Goal: Navigation & Orientation: Find specific page/section

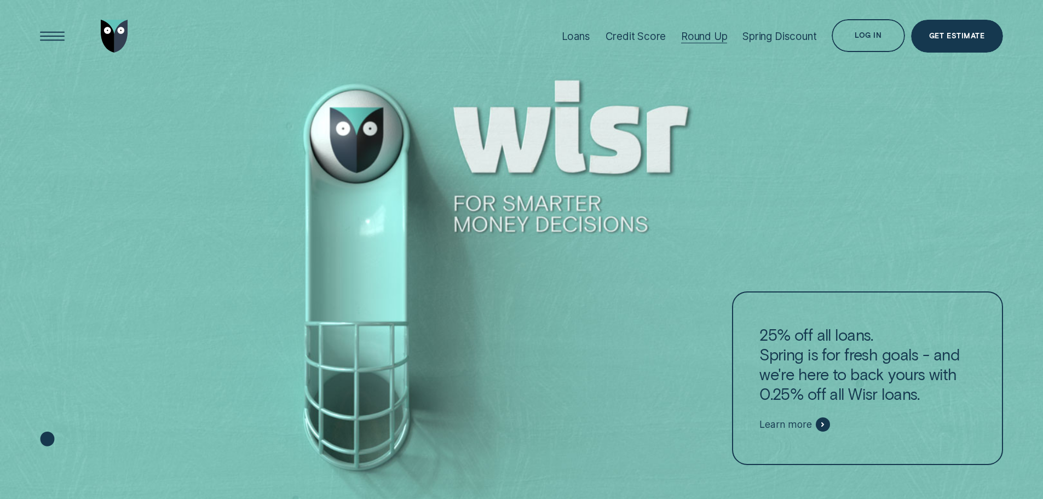
click at [872, 37] on div "Log in" at bounding box center [867, 37] width 27 height 7
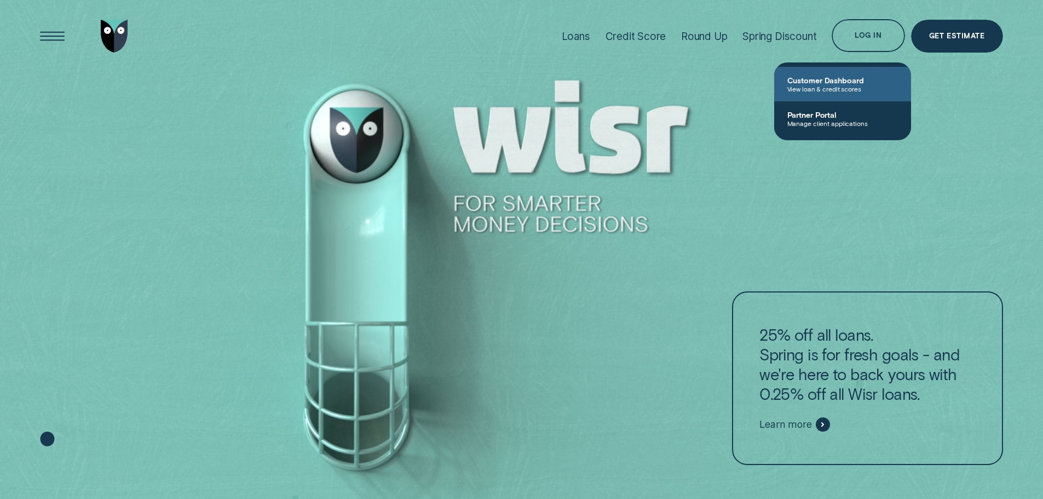
click at [822, 80] on span "Customer Dashboard" at bounding box center [842, 80] width 111 height 9
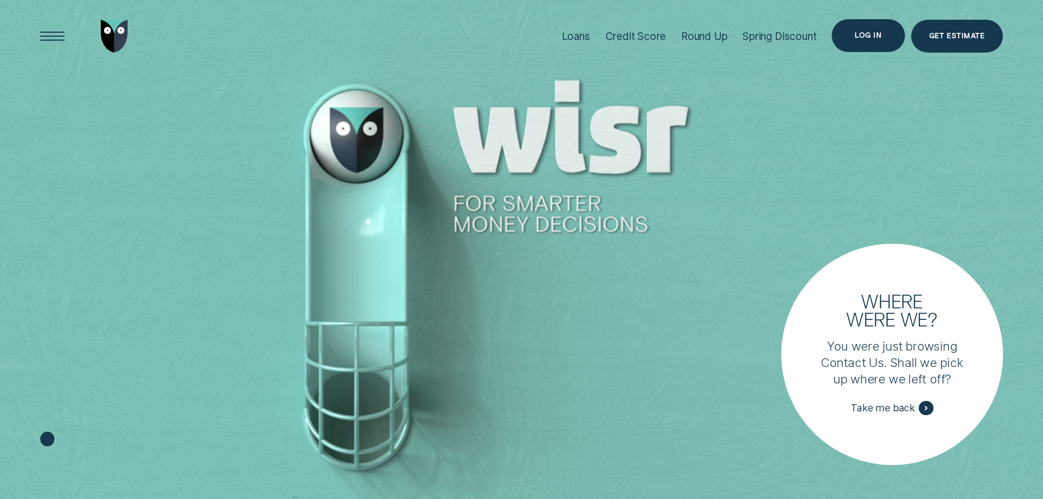
click at [866, 38] on div "Log in" at bounding box center [867, 35] width 27 height 7
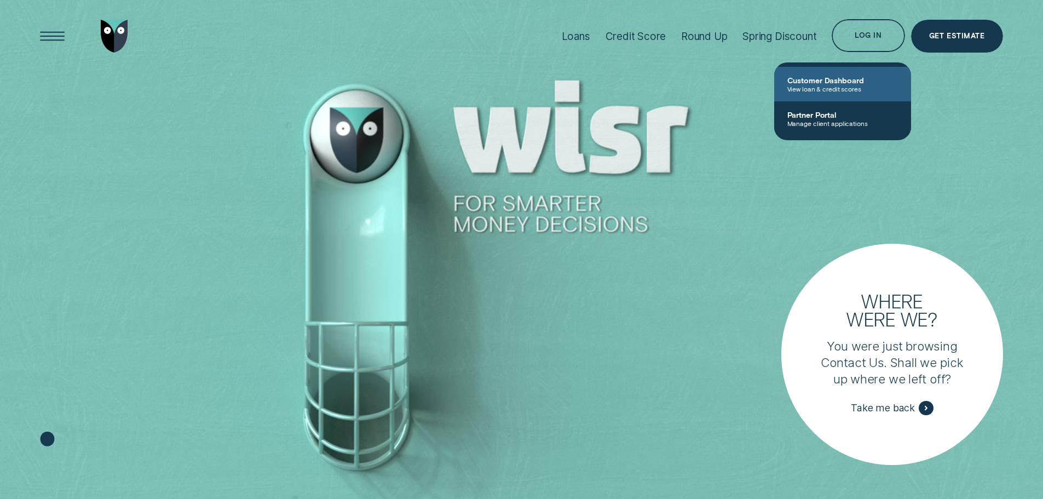
click at [824, 77] on span "Customer Dashboard" at bounding box center [842, 80] width 111 height 9
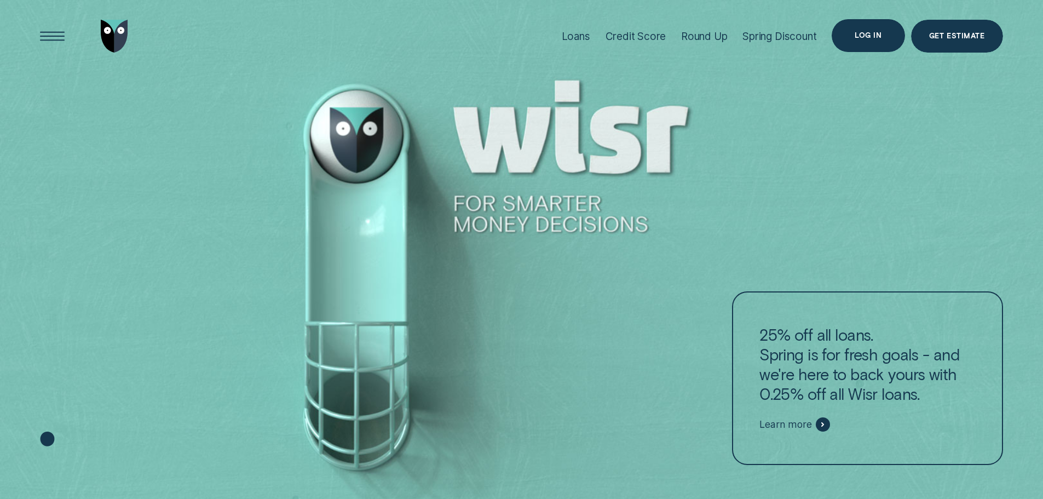
click at [866, 38] on div "Log in" at bounding box center [867, 35] width 27 height 7
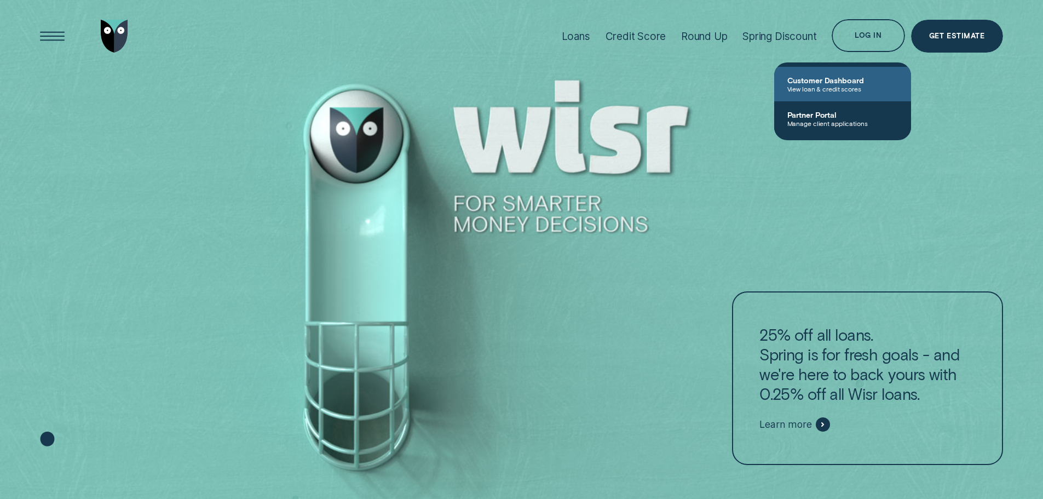
click at [867, 80] on span "Customer Dashboard" at bounding box center [842, 80] width 111 height 9
